Goal: Task Accomplishment & Management: Manage account settings

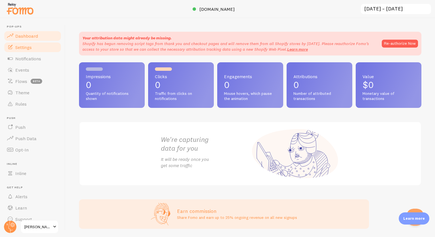
click at [38, 46] on link "Settings" at bounding box center [32, 47] width 58 height 11
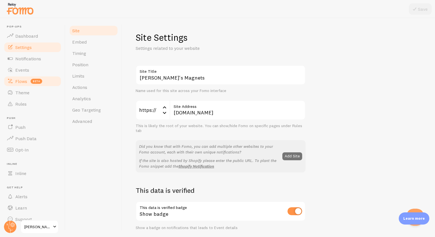
click at [27, 79] on link "Flows beta" at bounding box center [32, 81] width 58 height 11
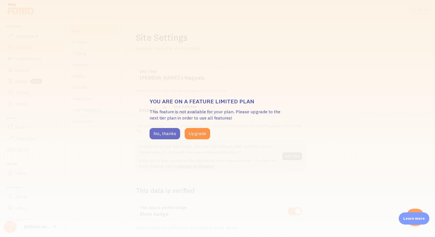
click at [154, 135] on button "No, thanks" at bounding box center [164, 133] width 31 height 11
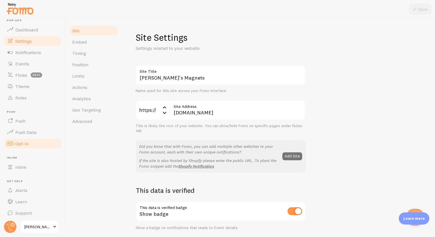
scroll to position [8, 0]
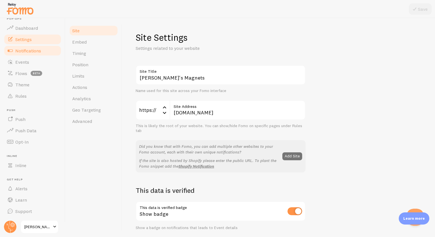
click at [34, 53] on link "Notifications" at bounding box center [32, 50] width 58 height 11
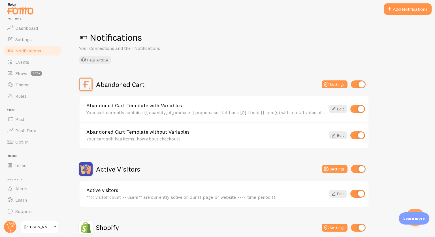
click at [361, 85] on input "checkbox" at bounding box center [358, 84] width 15 height 8
checkbox input "false"
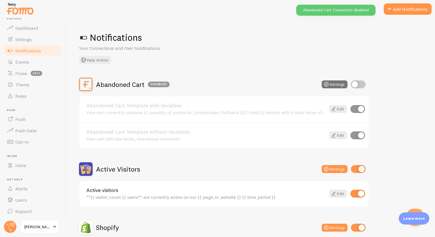
scroll to position [28, 0]
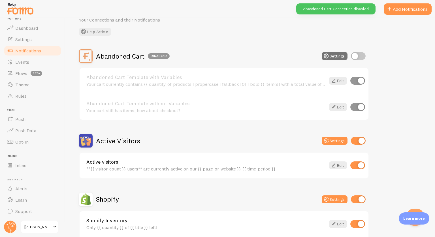
click at [366, 143] on div "Active Visitors Settings" at bounding box center [224, 141] width 290 height 14
click at [363, 142] on input "checkbox" at bounding box center [358, 141] width 15 height 8
checkbox input "false"
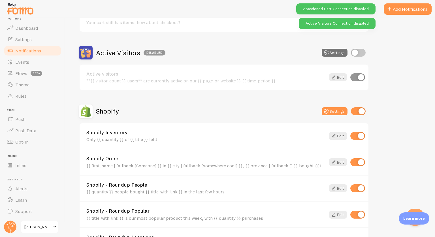
scroll to position [141, 0]
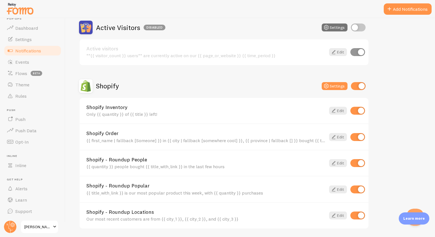
click at [359, 109] on input "checkbox" at bounding box center [357, 111] width 15 height 8
checkbox input "false"
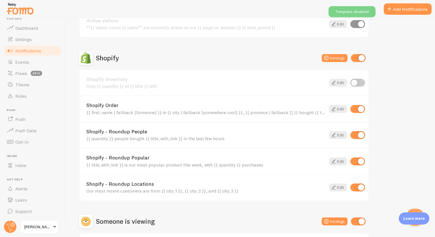
scroll to position [198, 0]
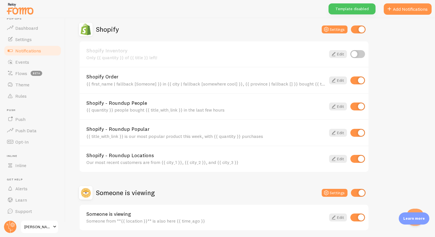
click at [362, 103] on input "checkbox" at bounding box center [357, 106] width 15 height 8
checkbox input "false"
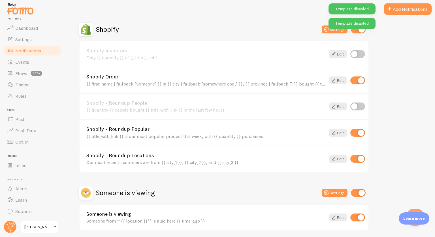
click at [361, 130] on input "checkbox" at bounding box center [357, 133] width 15 height 8
checkbox input "false"
click at [357, 162] on div "Shopify - Roundup Locations Our most recent customers are from {{ city_1 }}, {{…" at bounding box center [224, 158] width 289 height 26
click at [360, 158] on input "checkbox" at bounding box center [357, 159] width 15 height 8
checkbox input "false"
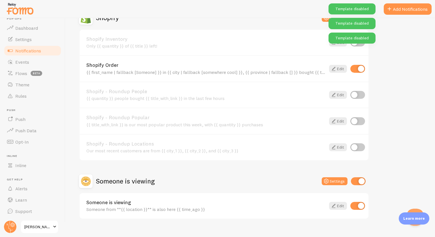
scroll to position [219, 0]
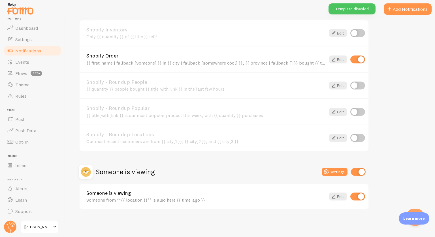
click at [361, 173] on input "checkbox" at bounding box center [358, 172] width 15 height 8
checkbox input "false"
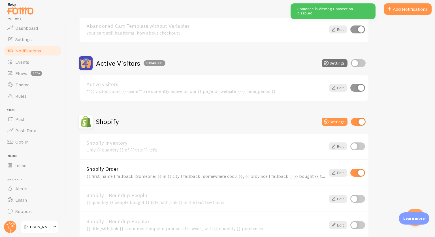
scroll to position [0, 0]
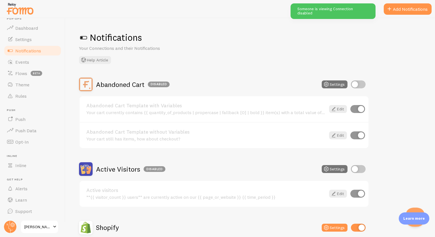
click at [415, 210] on button "Open Beacon popover" at bounding box center [413, 215] width 17 height 17
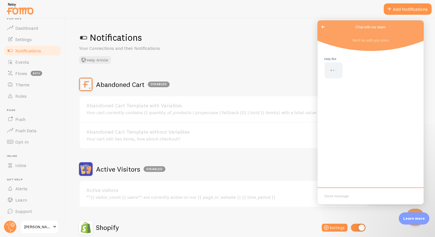
click at [324, 28] on span "Go back" at bounding box center [322, 26] width 7 height 7
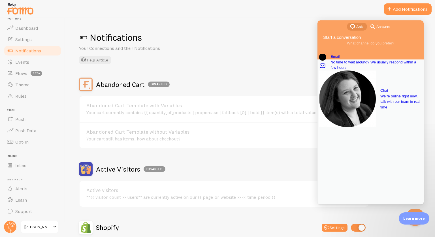
click at [285, 32] on h1 "Notifications" at bounding box center [250, 38] width 342 height 12
click at [419, 210] on button "Close Beacon popover" at bounding box center [413, 215] width 17 height 17
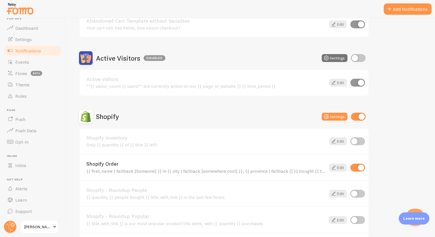
scroll to position [113, 0]
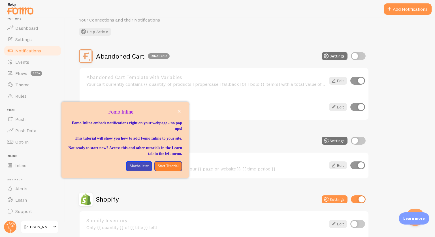
click at [413, 92] on div "Abandoned Cart Disabled Settings Abandoned Cart Template with Variables Your ca…" at bounding box center [250, 224] width 342 height 351
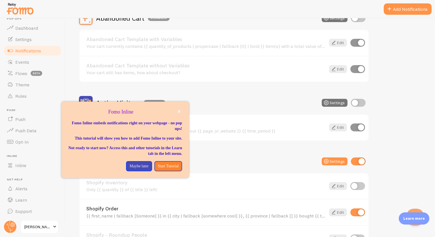
scroll to position [170, 0]
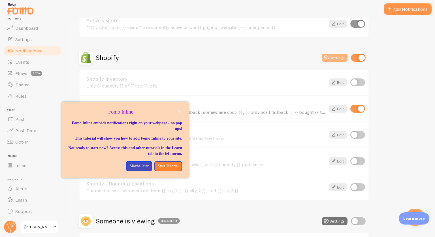
click at [341, 59] on button "Settings" at bounding box center [334, 58] width 26 height 8
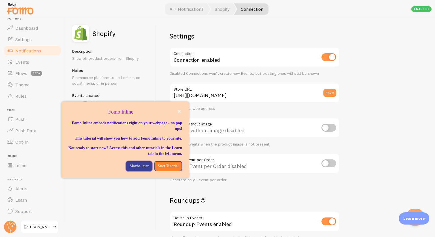
click at [129, 169] on p "Maybe later" at bounding box center [138, 166] width 19 height 6
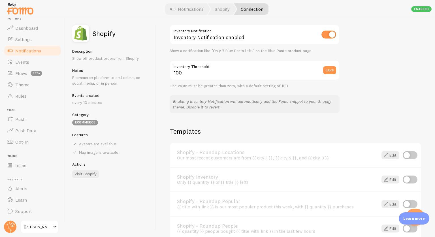
scroll to position [311, 0]
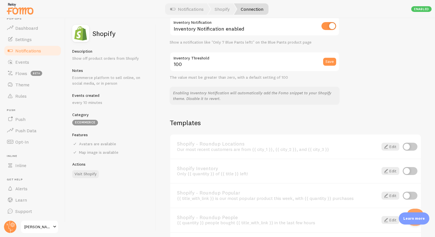
click at [332, 27] on input "checkbox" at bounding box center [328, 26] width 15 height 8
checkbox input "false"
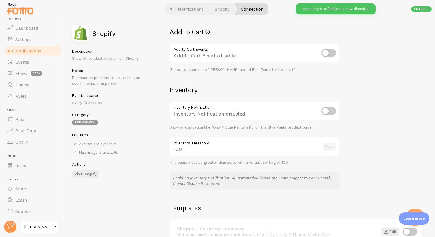
scroll to position [141, 0]
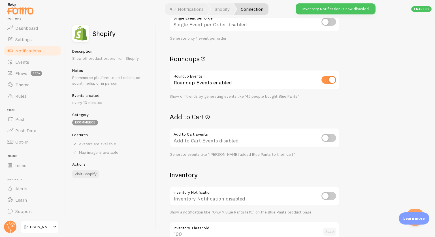
click at [334, 84] on div "Roundup Events enabled" at bounding box center [254, 80] width 170 height 21
click at [334, 79] on input "checkbox" at bounding box center [328, 80] width 15 height 8
checkbox input "false"
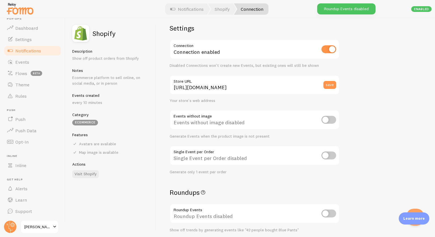
scroll to position [0, 0]
